Goal: Task Accomplishment & Management: Manage account settings

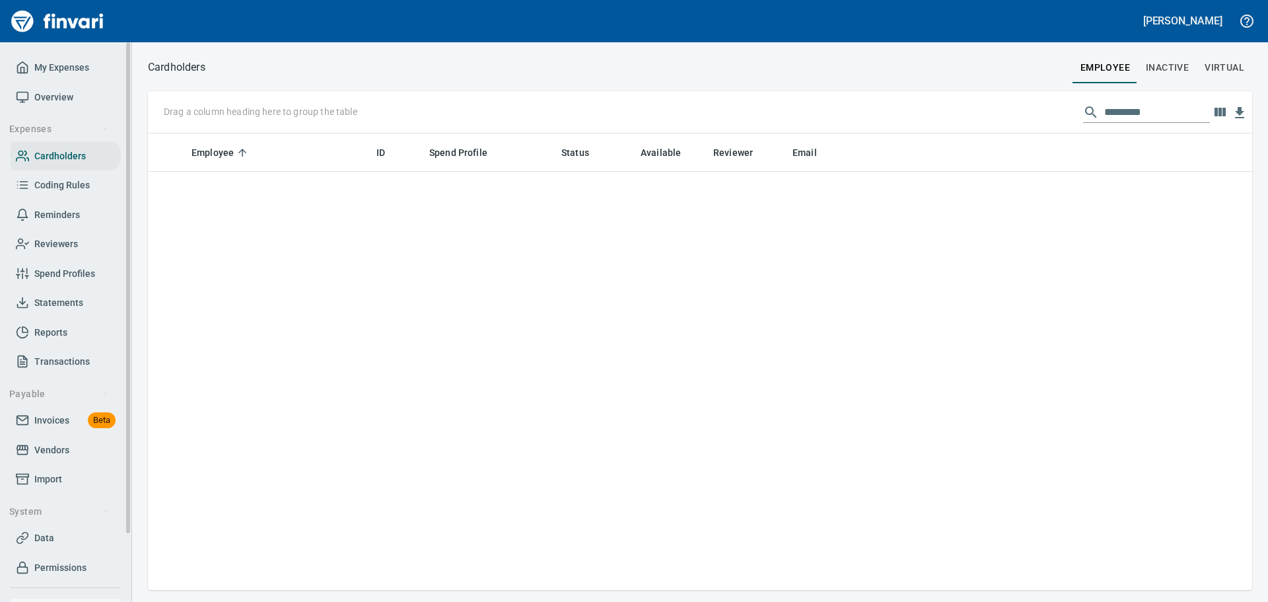
scroll to position [446, 1084]
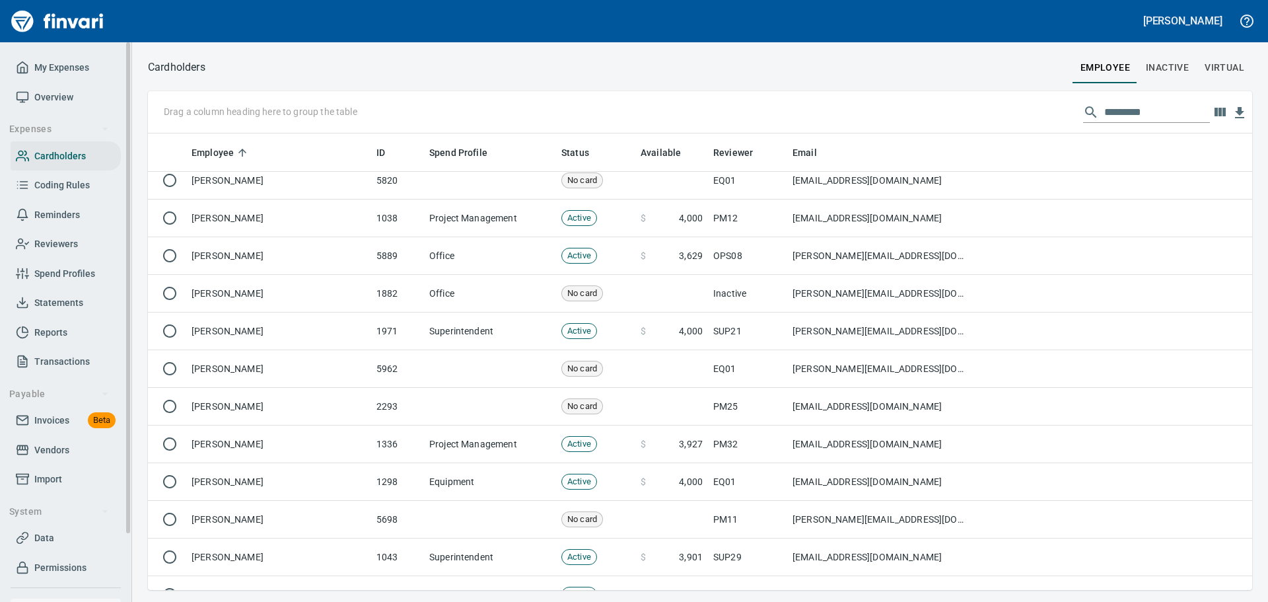
click at [67, 73] on span "My Expenses" at bounding box center [61, 67] width 55 height 17
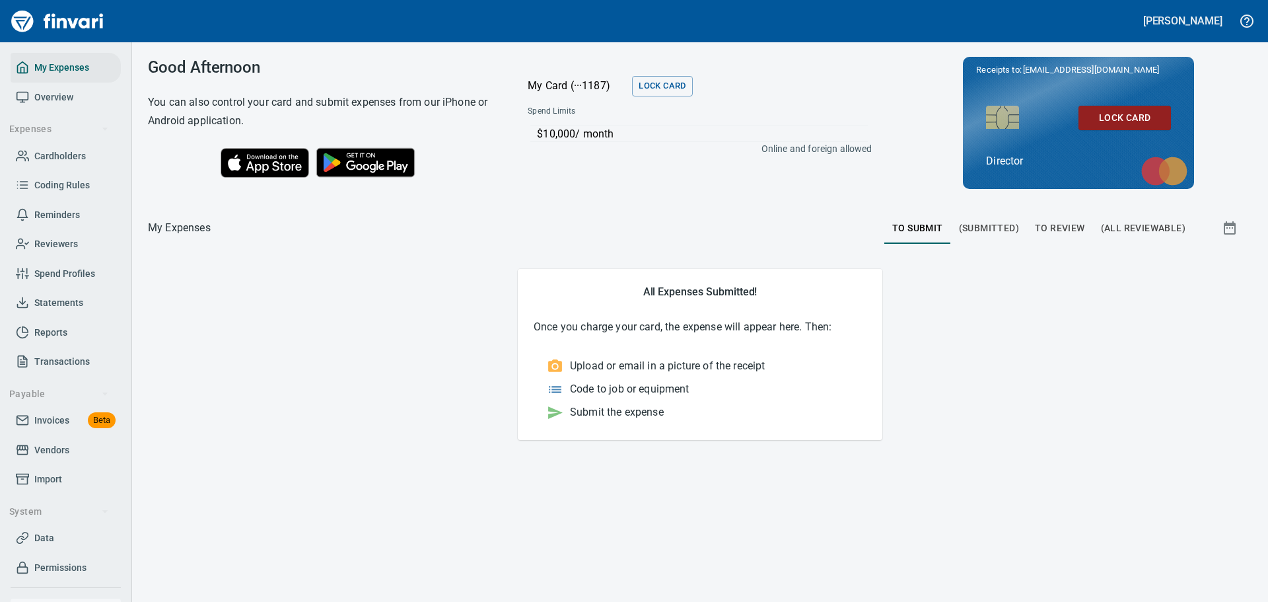
click at [1063, 223] on span "To Review" at bounding box center [1060, 228] width 50 height 17
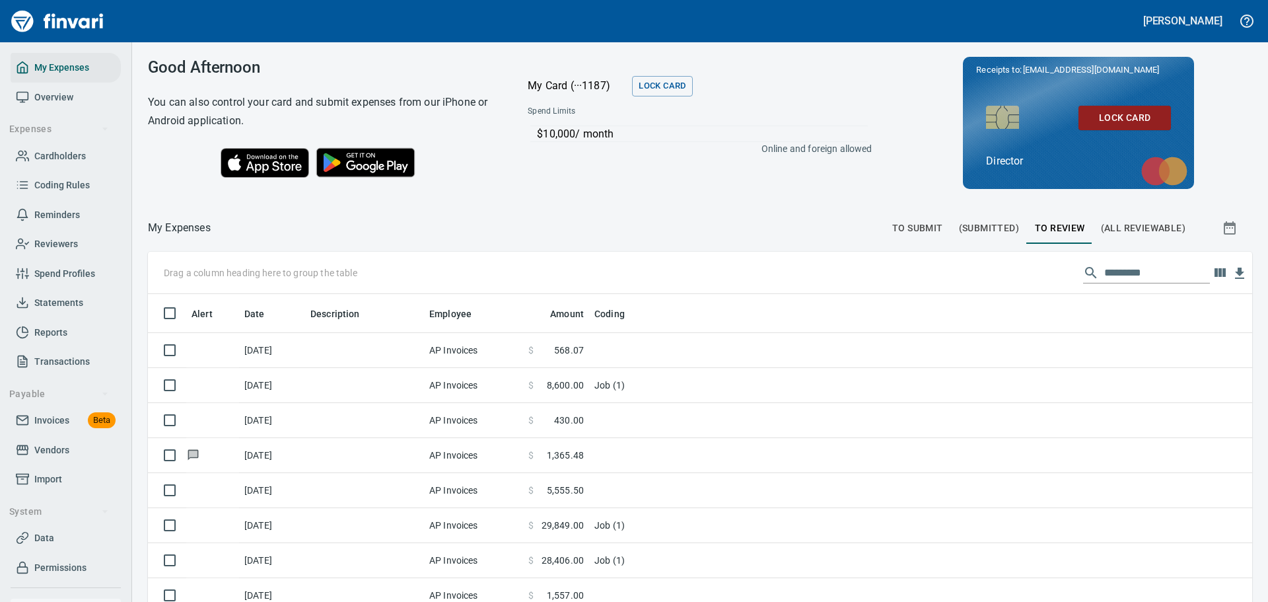
scroll to position [446, 1084]
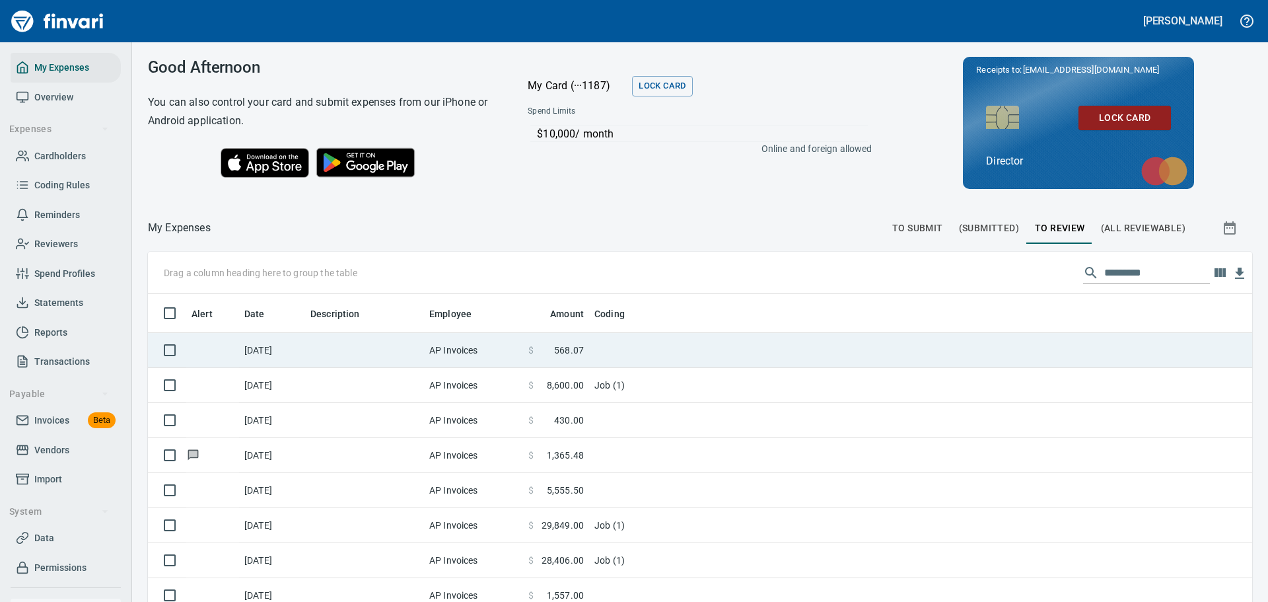
click at [455, 352] on td "AP Invoices" at bounding box center [473, 350] width 99 height 35
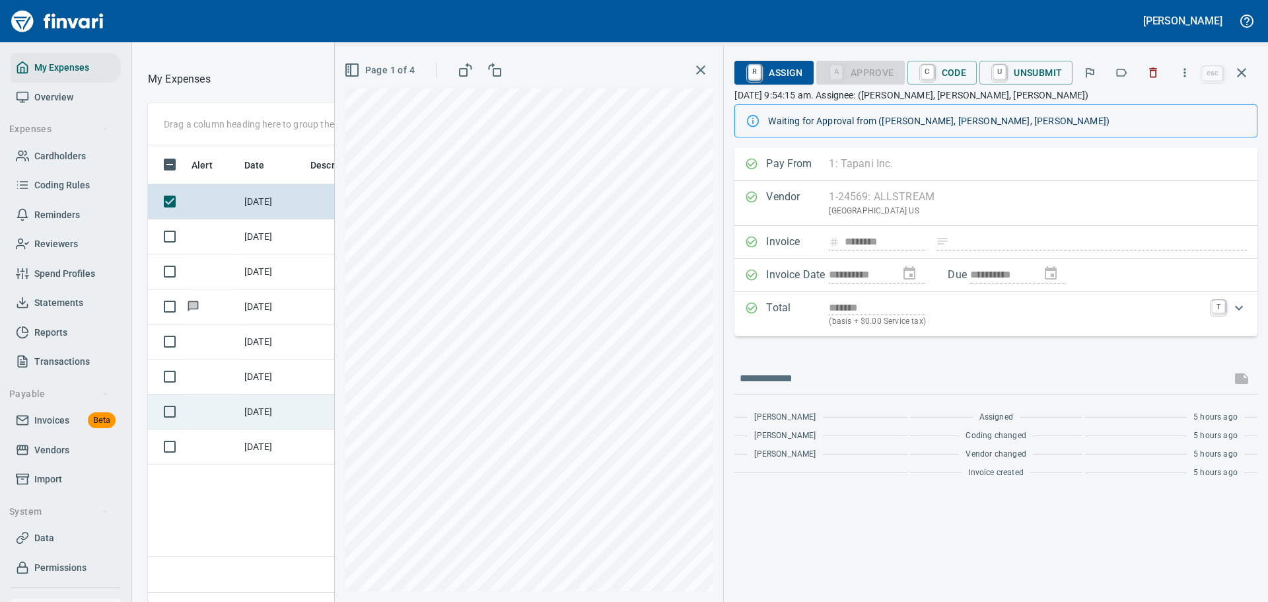
scroll to position [167, 0]
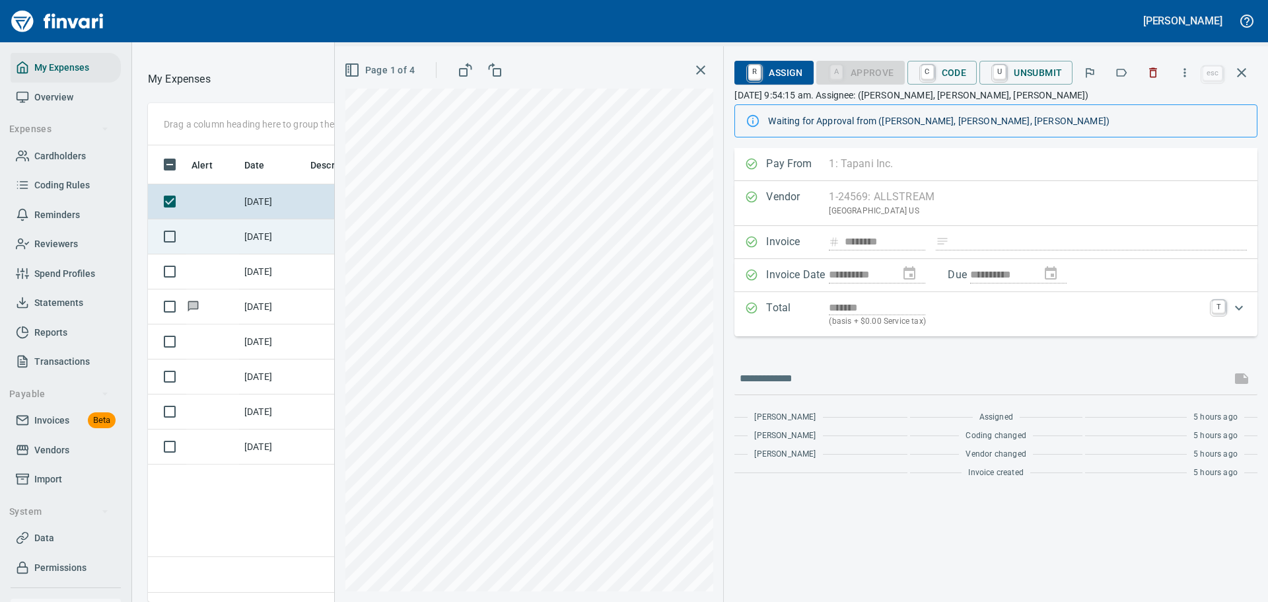
click at [270, 231] on td "[DATE]" at bounding box center [272, 236] width 66 height 35
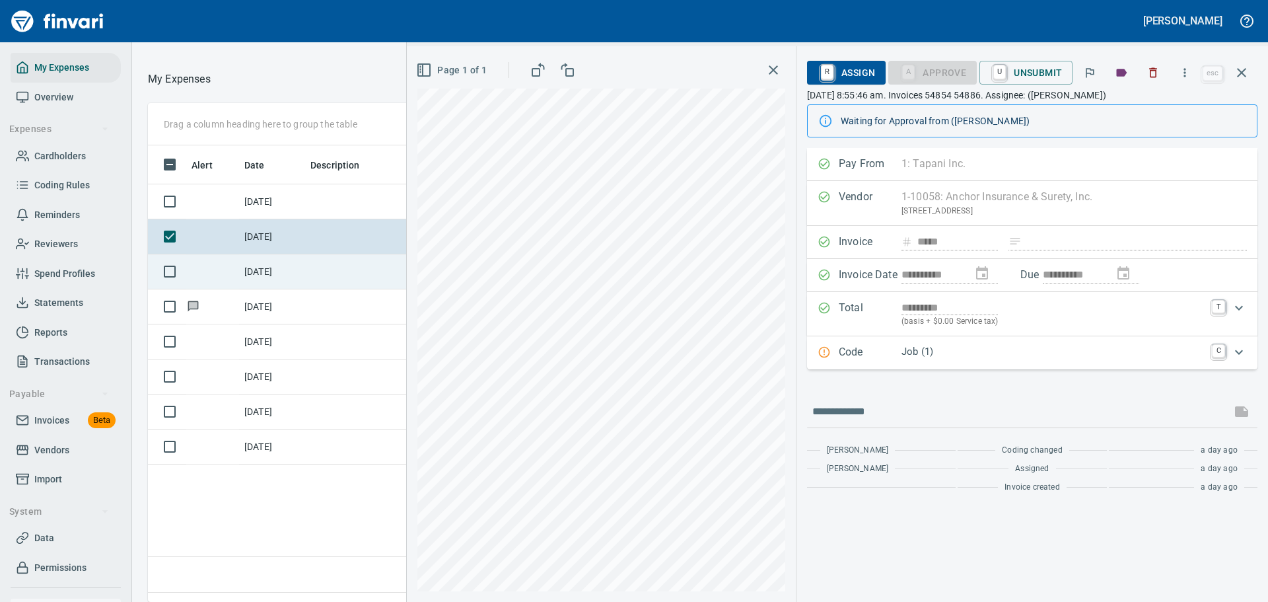
click at [273, 266] on td "[DATE]" at bounding box center [272, 271] width 66 height 35
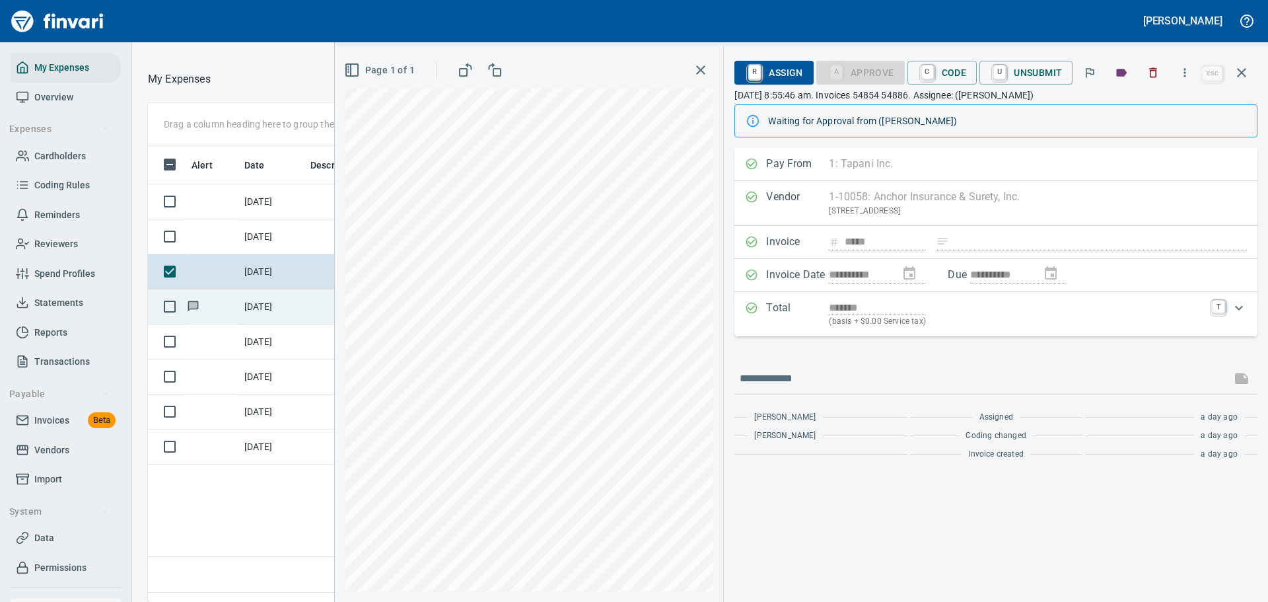
click at [285, 312] on td "[DATE]" at bounding box center [272, 306] width 66 height 35
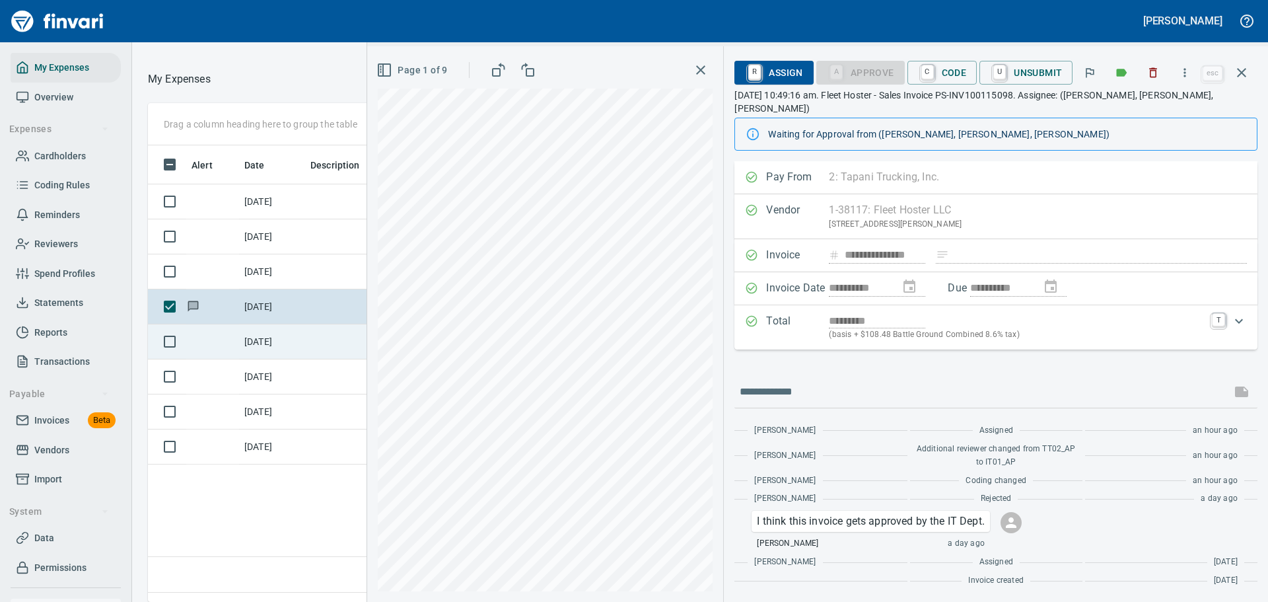
click at [295, 336] on td "[DATE]" at bounding box center [272, 341] width 66 height 35
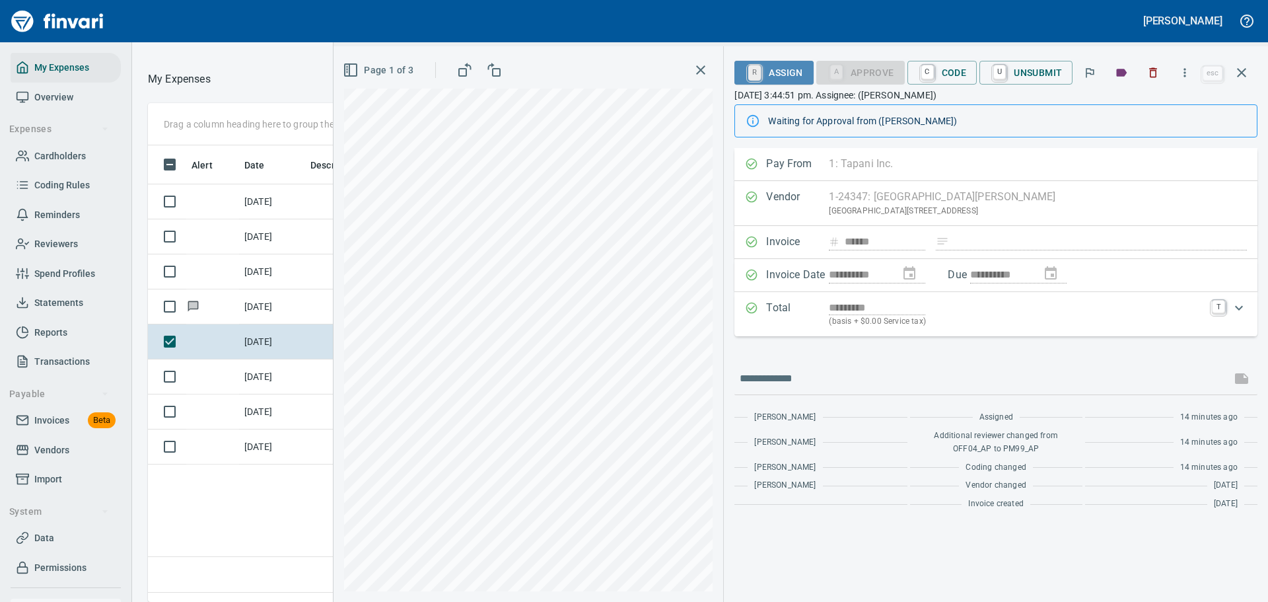
click at [750, 75] on link "R" at bounding box center [754, 72] width 13 height 15
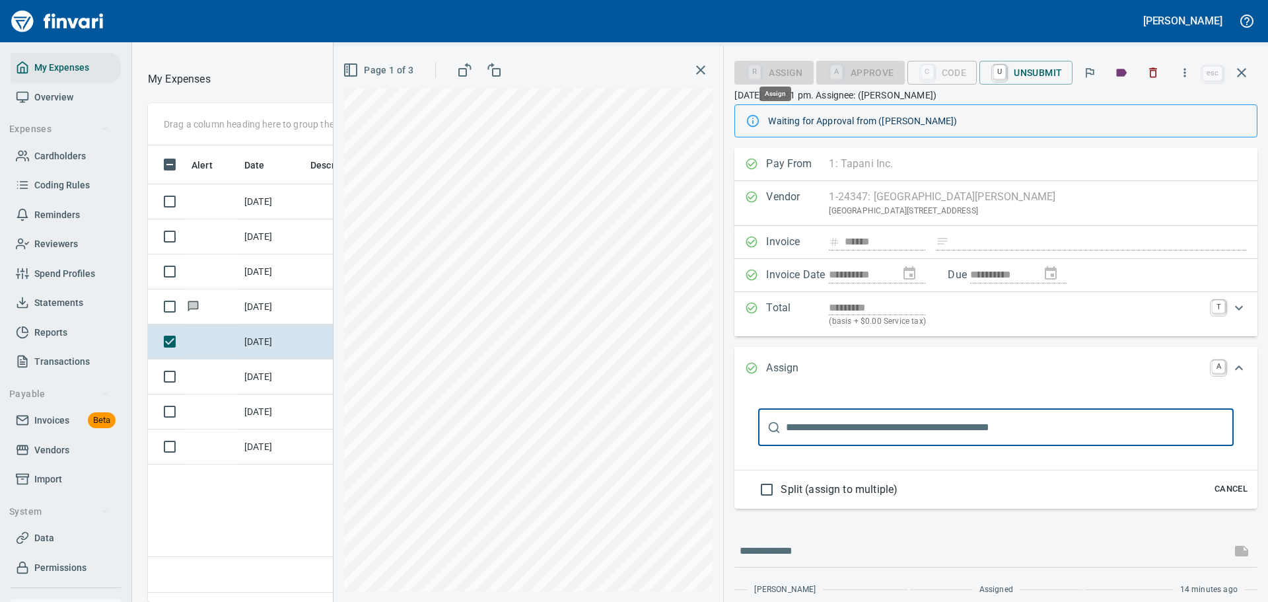
scroll to position [437, 754]
click at [882, 427] on input "text" at bounding box center [1010, 427] width 448 height 37
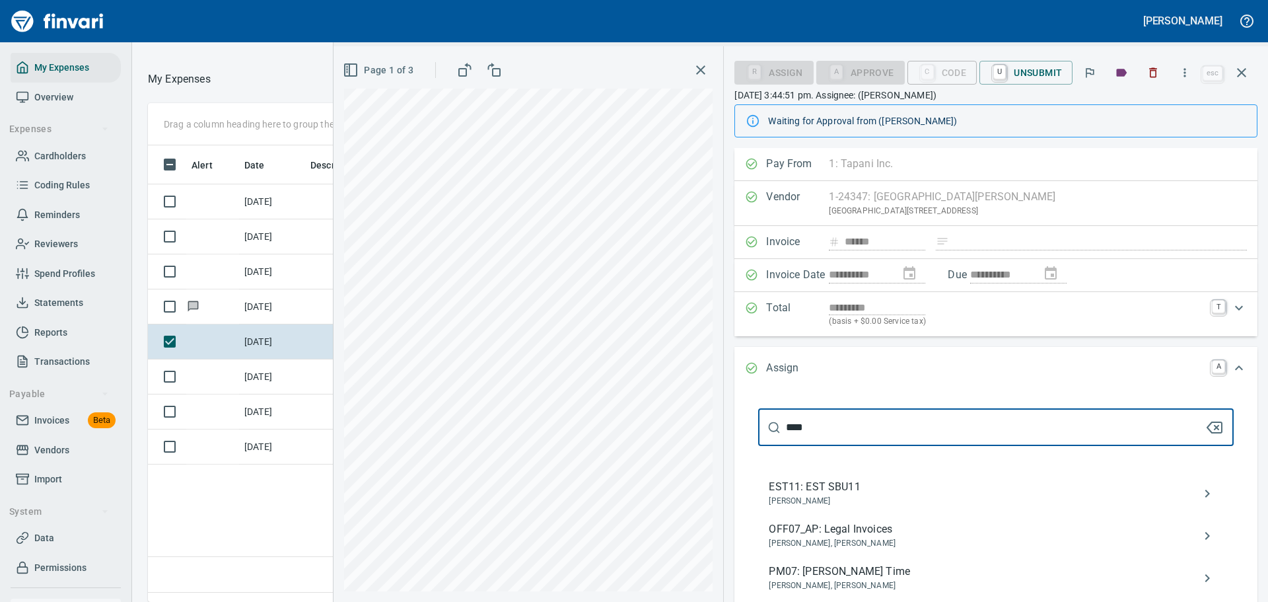
type input "****"
click at [859, 532] on span "OFF07_AP: Legal Invoices" at bounding box center [985, 529] width 433 height 16
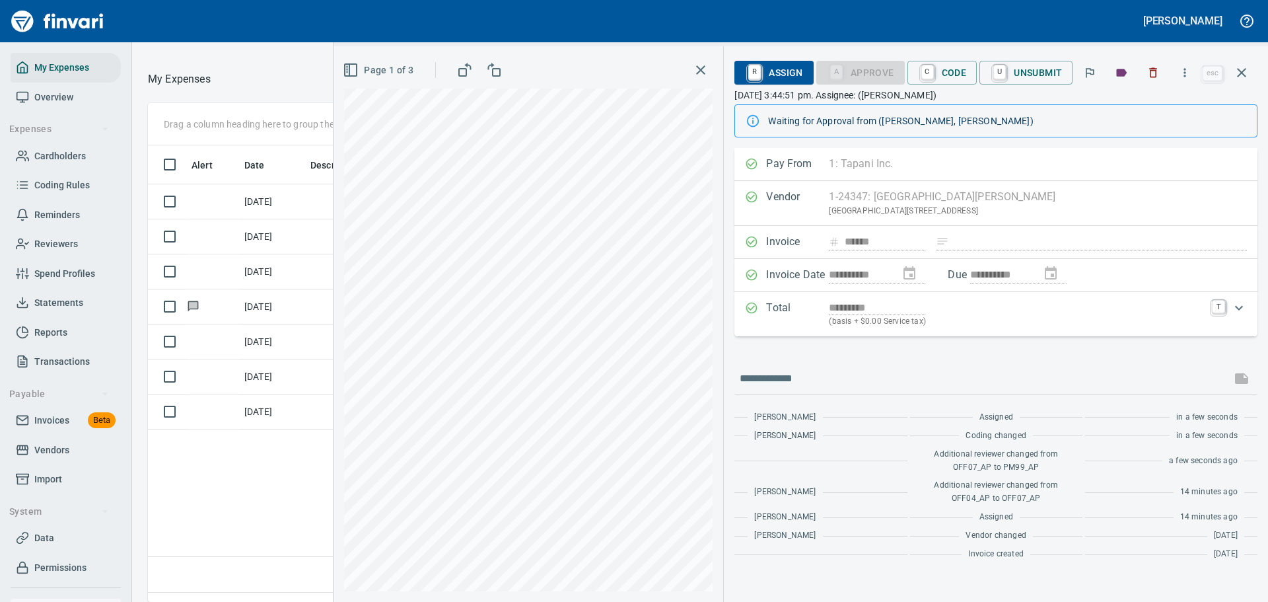
click at [701, 70] on icon "button" at bounding box center [701, 70] width 16 height 16
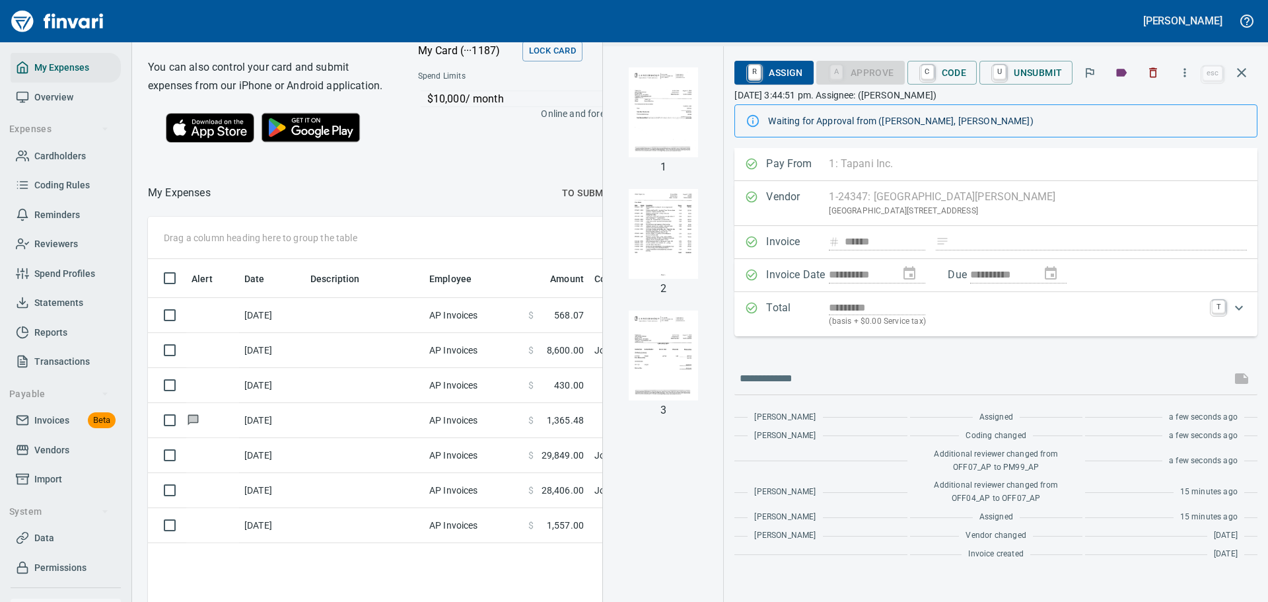
scroll to position [0, 0]
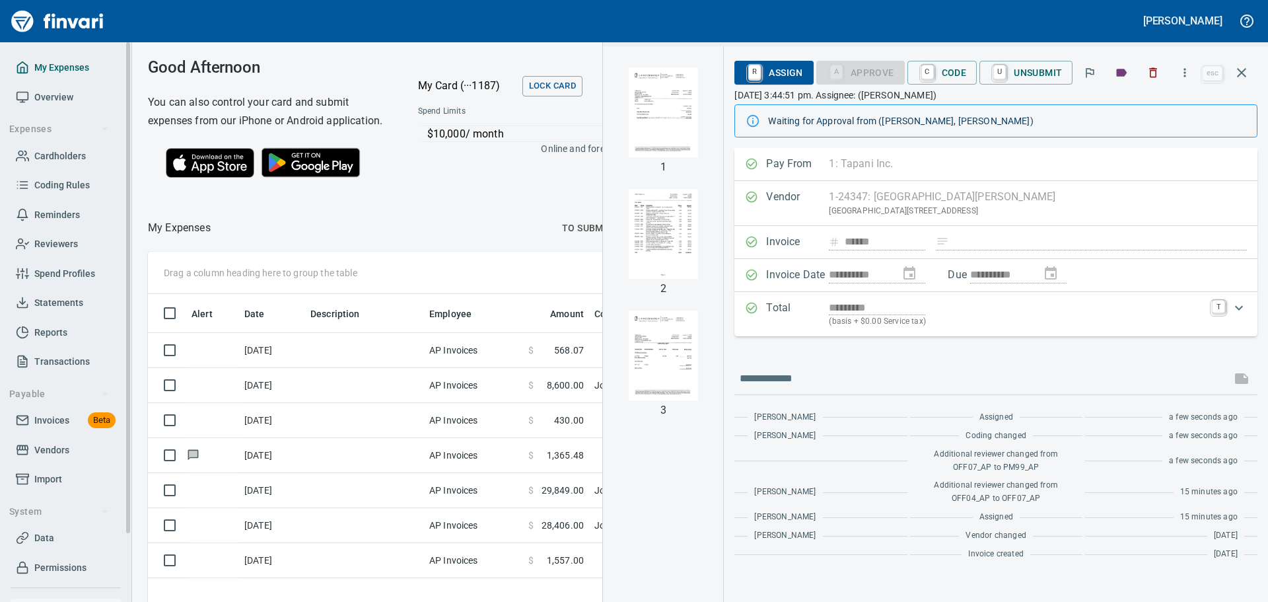
click at [41, 63] on span "My Expenses" at bounding box center [61, 67] width 55 height 17
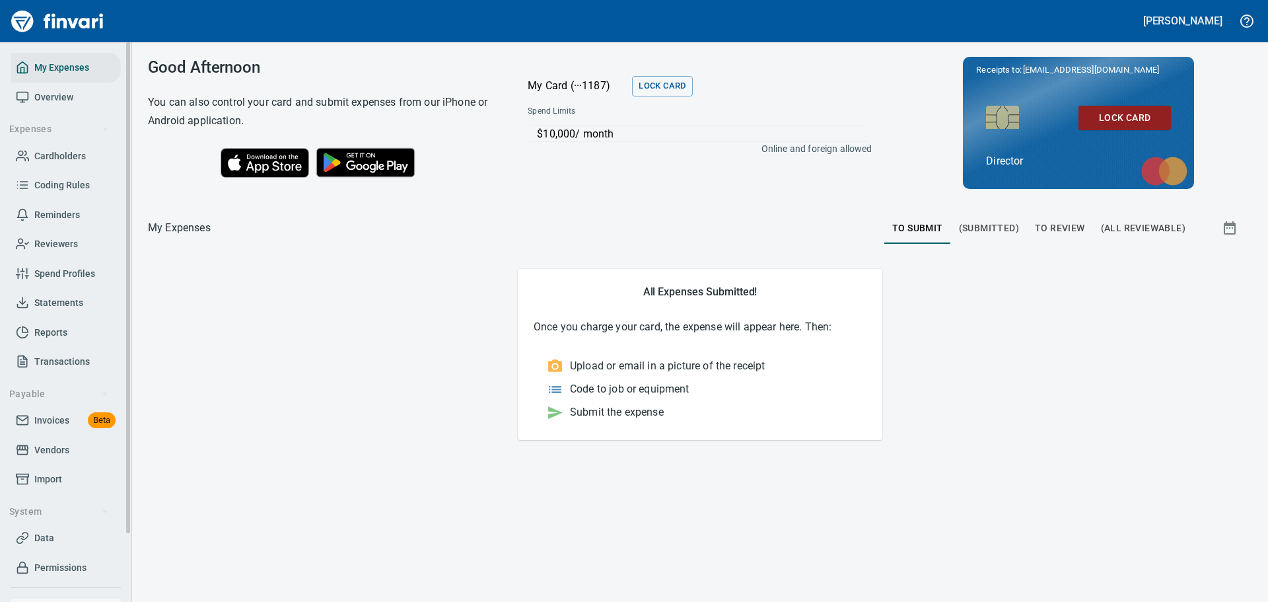
click at [41, 95] on span "Overview" at bounding box center [53, 97] width 39 height 17
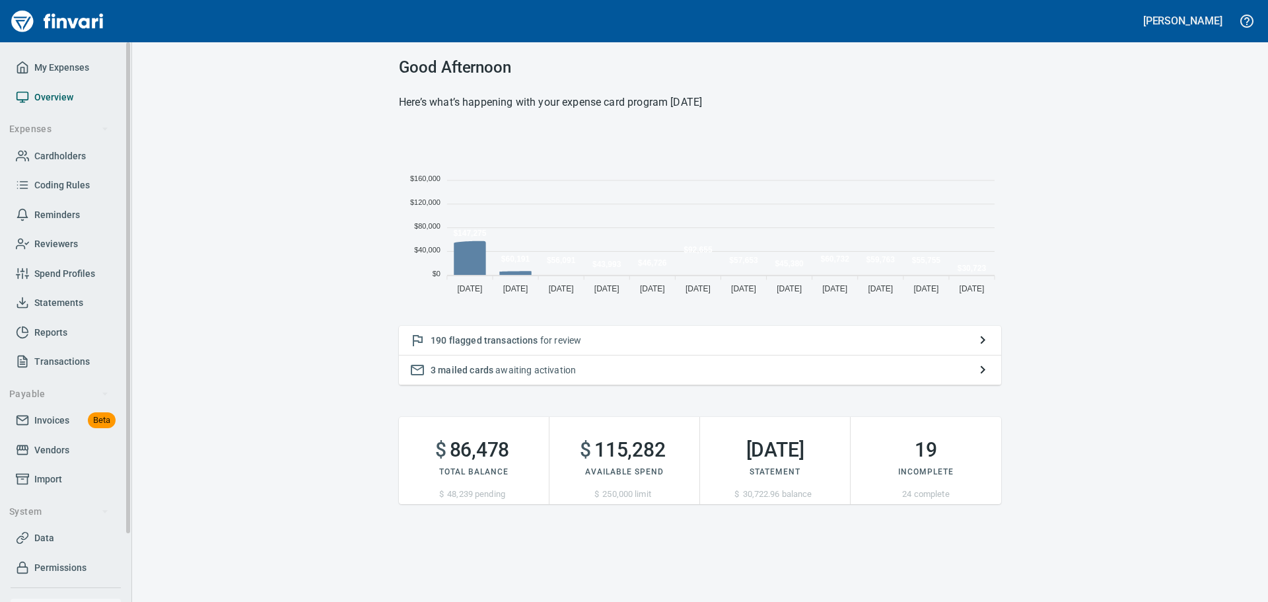
scroll to position [172, 592]
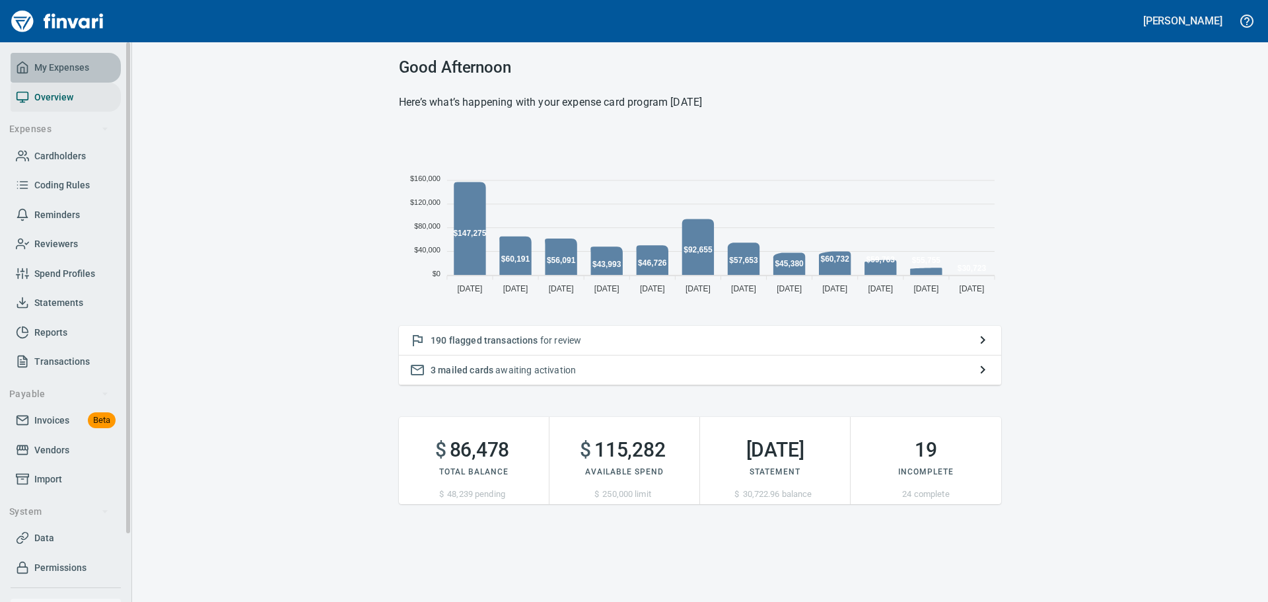
click at [73, 73] on span "My Expenses" at bounding box center [61, 67] width 55 height 17
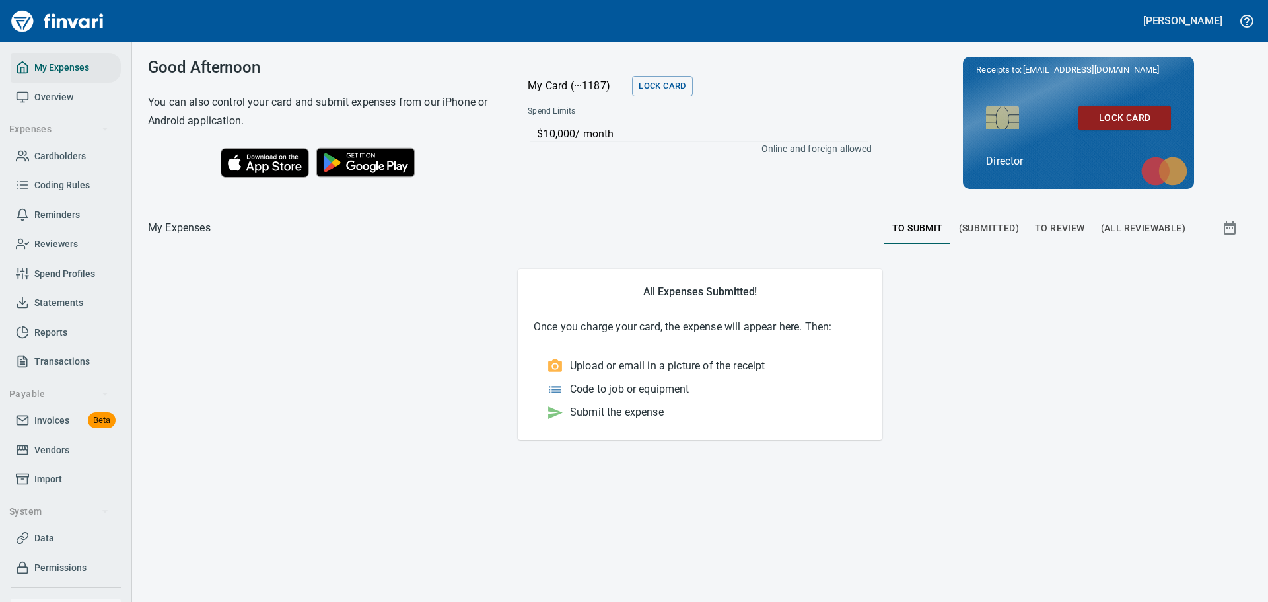
click at [1054, 231] on span "To Review" at bounding box center [1060, 228] width 50 height 17
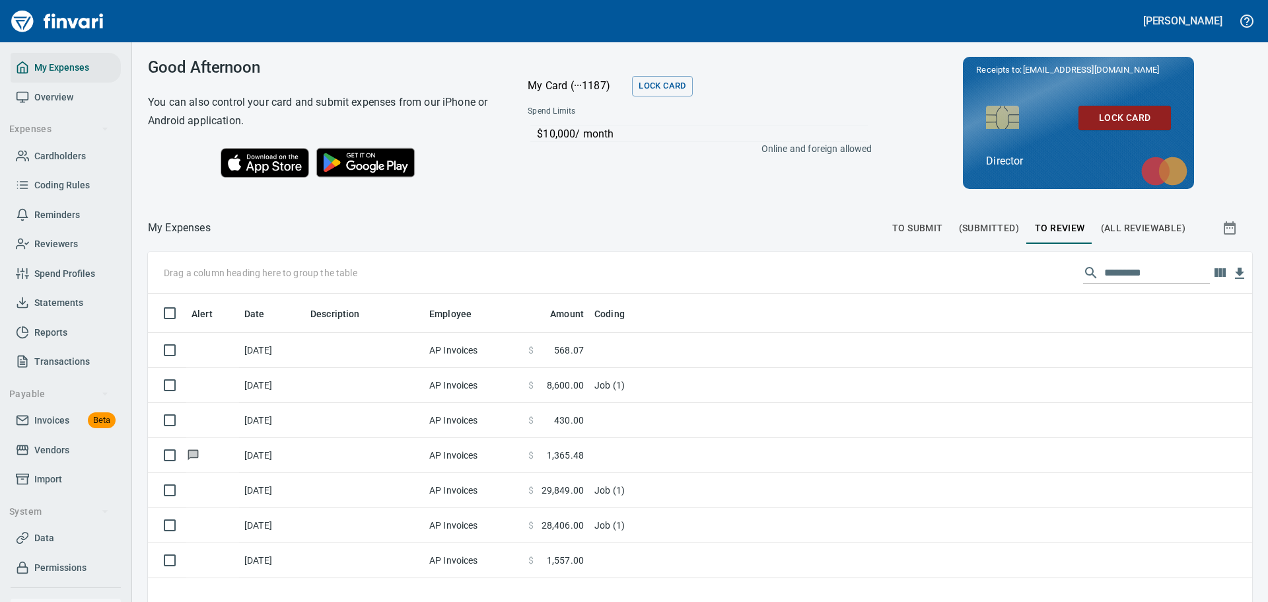
scroll to position [446, 1084]
click at [45, 483] on span "Import" at bounding box center [48, 479] width 28 height 17
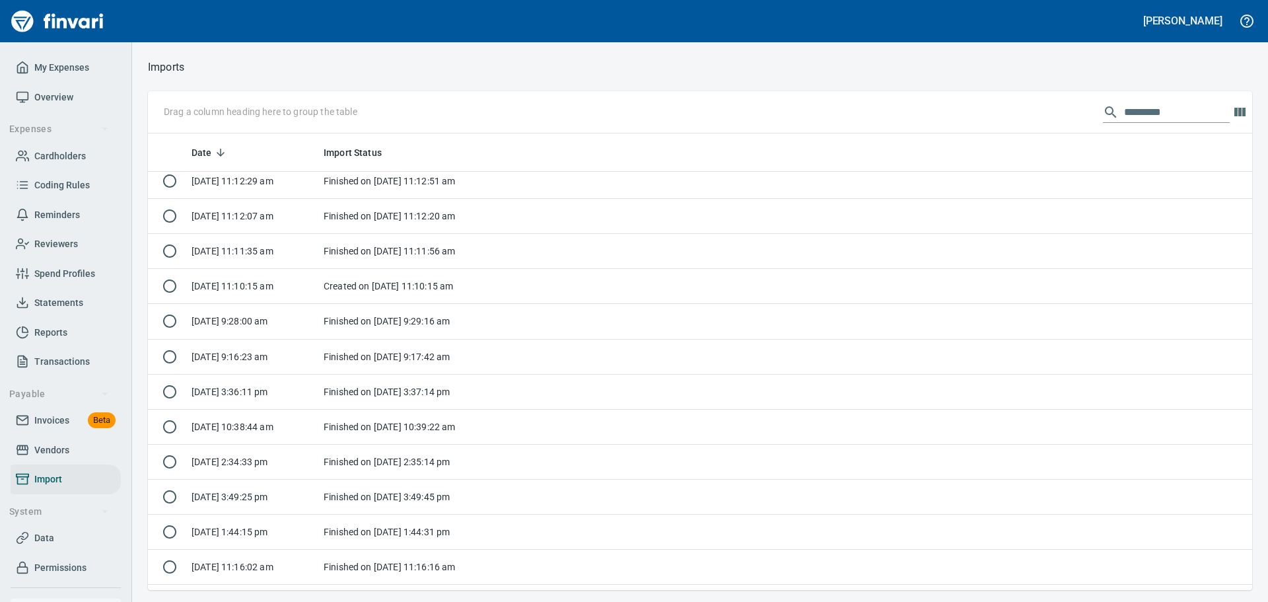
scroll to position [132, 0]
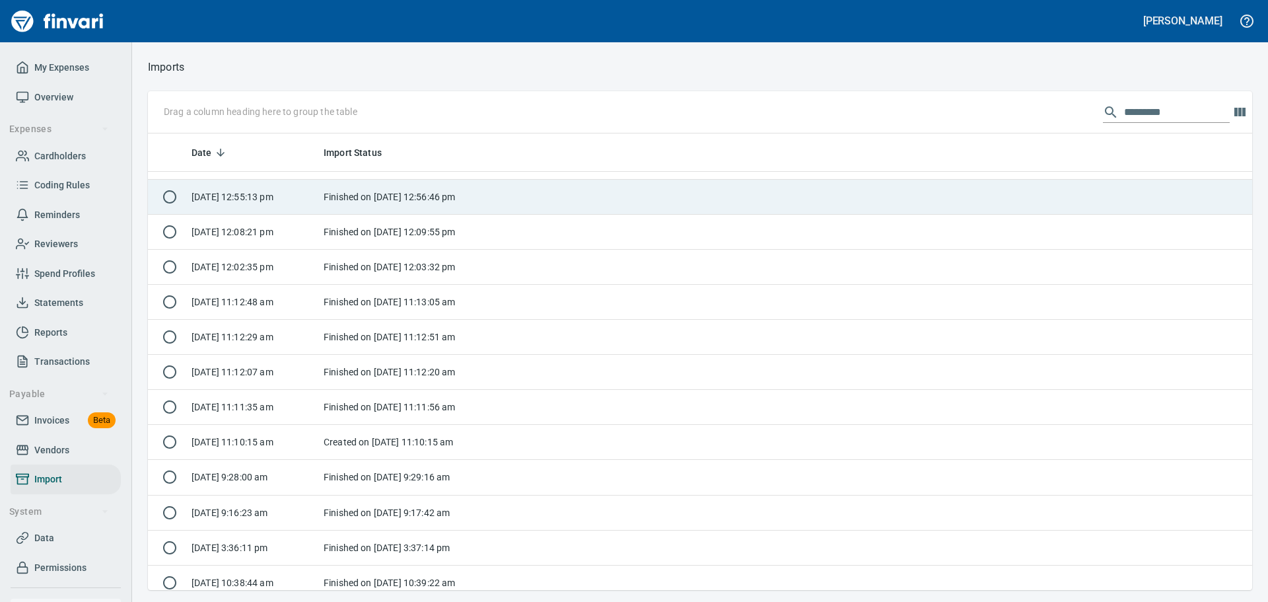
click at [411, 199] on td "Finished on [DATE] 12:56:46 pm" at bounding box center [400, 197] width 165 height 35
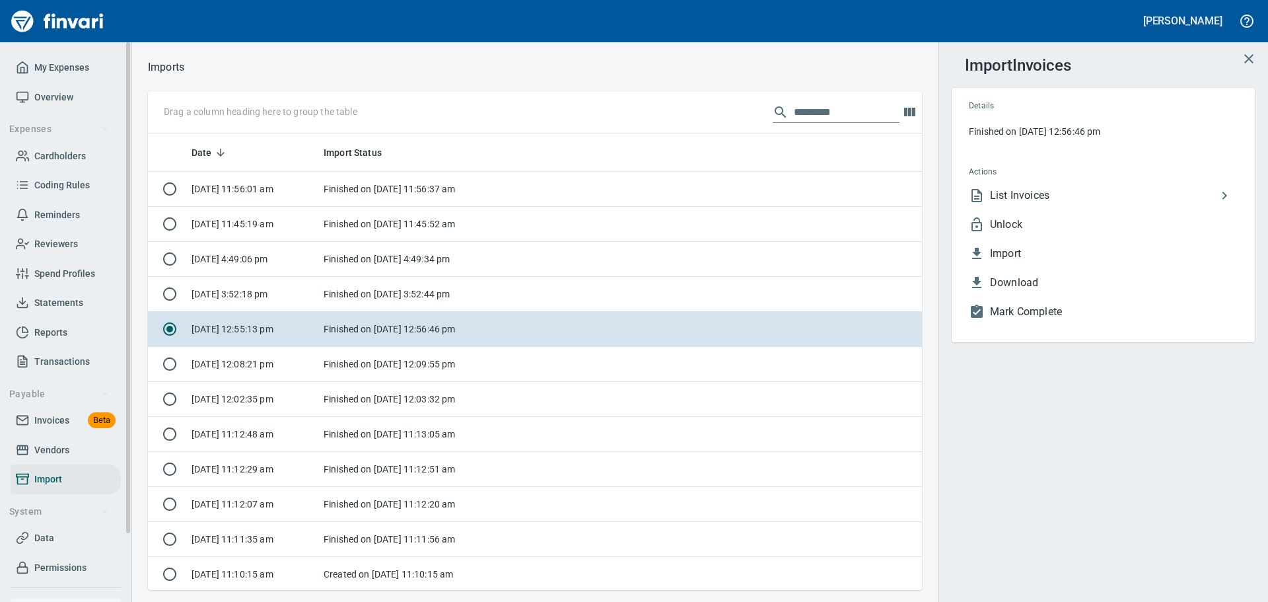
click at [54, 94] on span "Overview" at bounding box center [53, 97] width 39 height 17
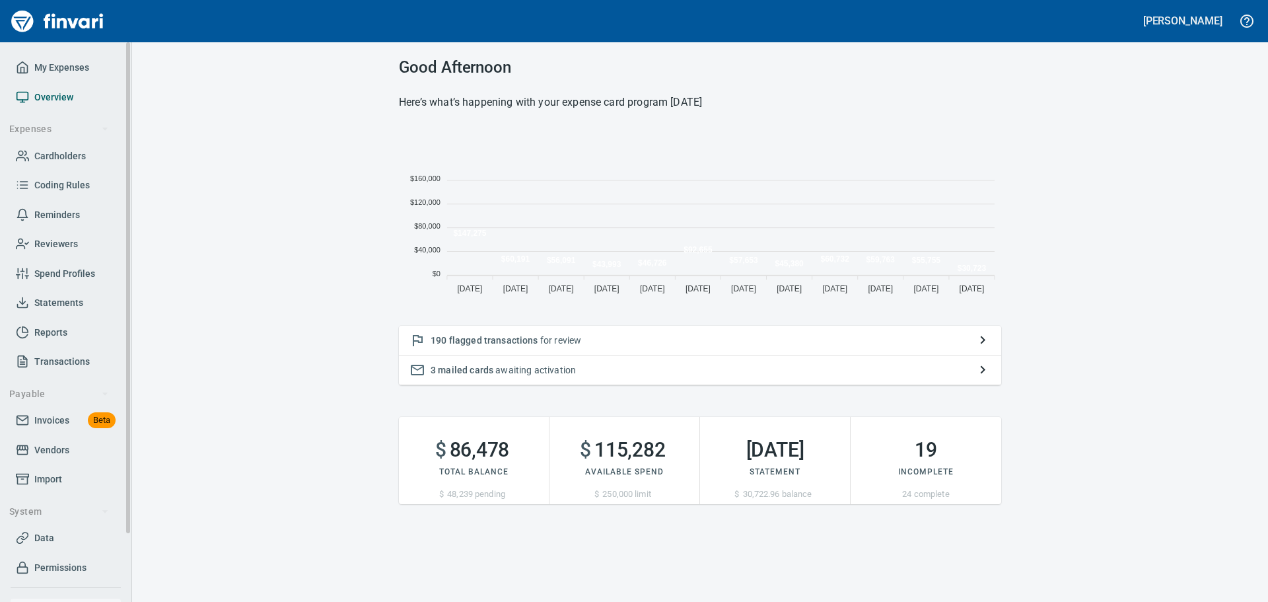
scroll to position [172, 592]
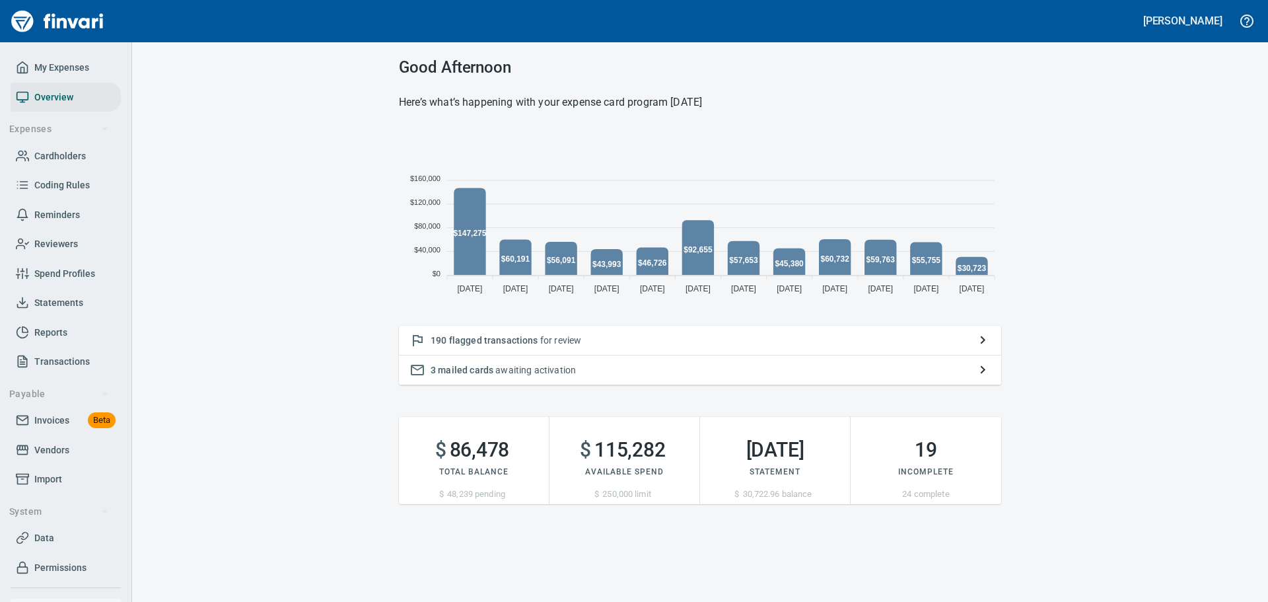
click at [550, 364] on p "3 mailed cards awaiting activation" at bounding box center [700, 369] width 539 height 13
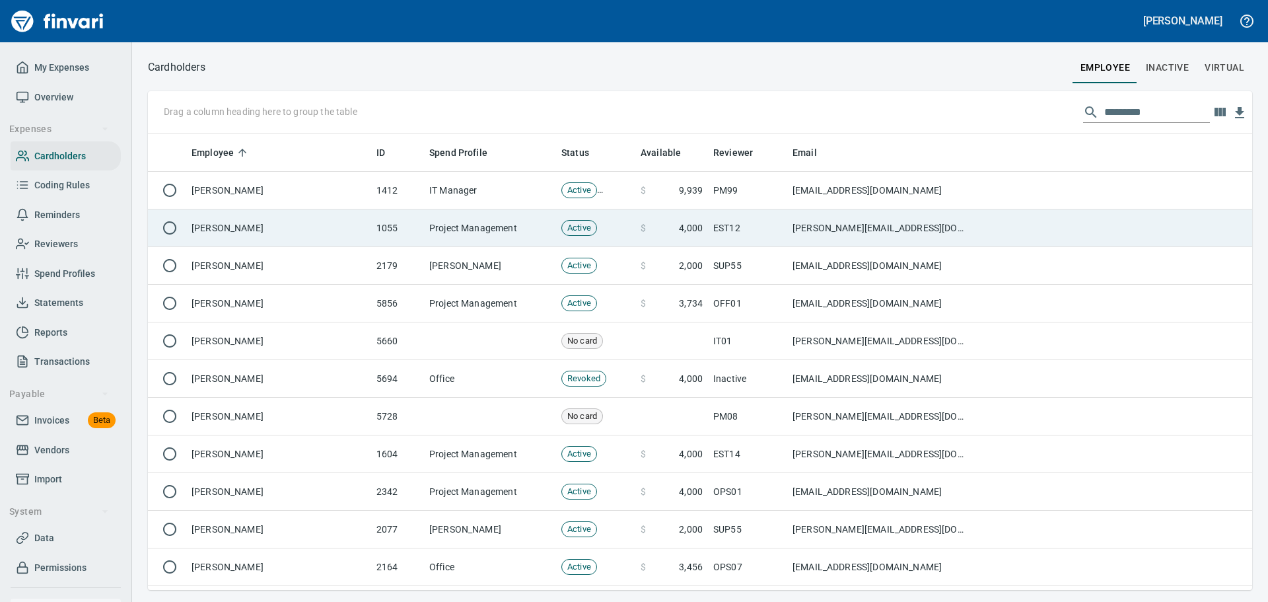
scroll to position [446, 1084]
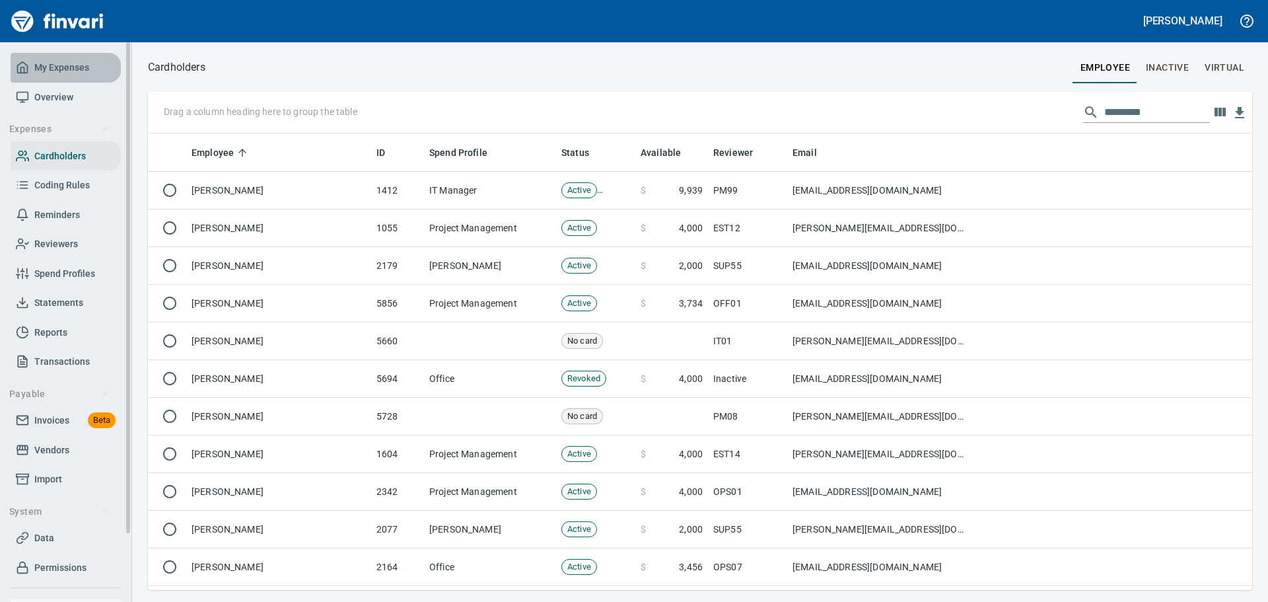
click at [67, 71] on span "My Expenses" at bounding box center [61, 67] width 55 height 17
